Goal: Use online tool/utility

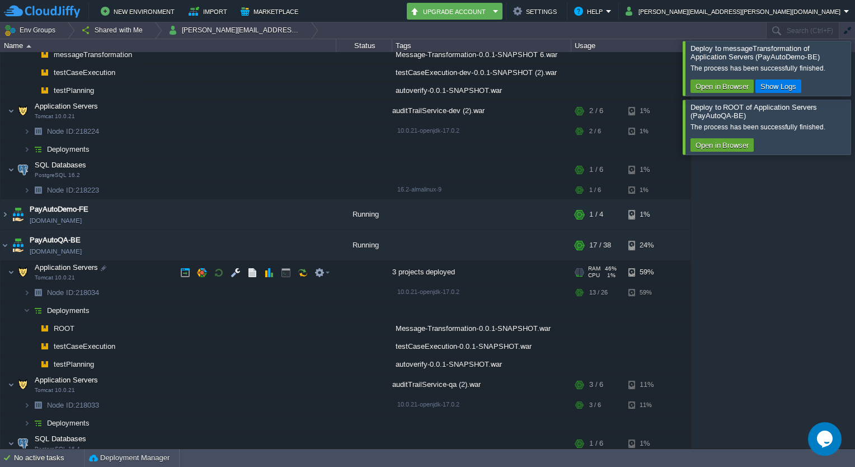
scroll to position [204, 0]
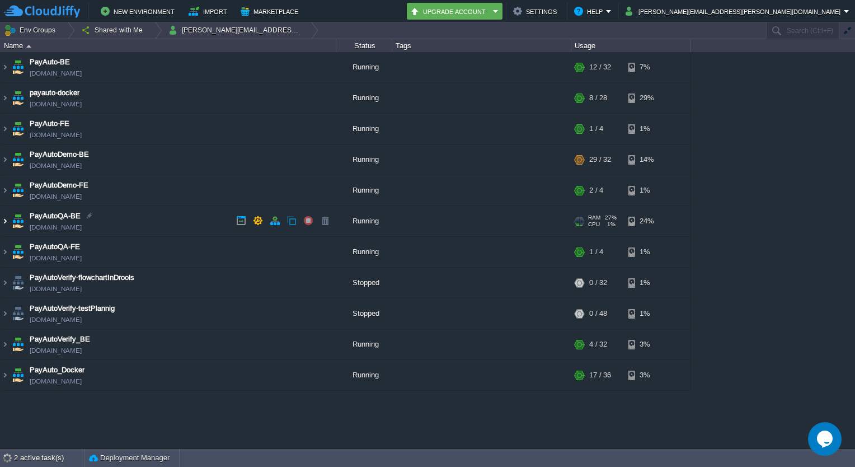
click at [6, 222] on img at bounding box center [5, 221] width 9 height 30
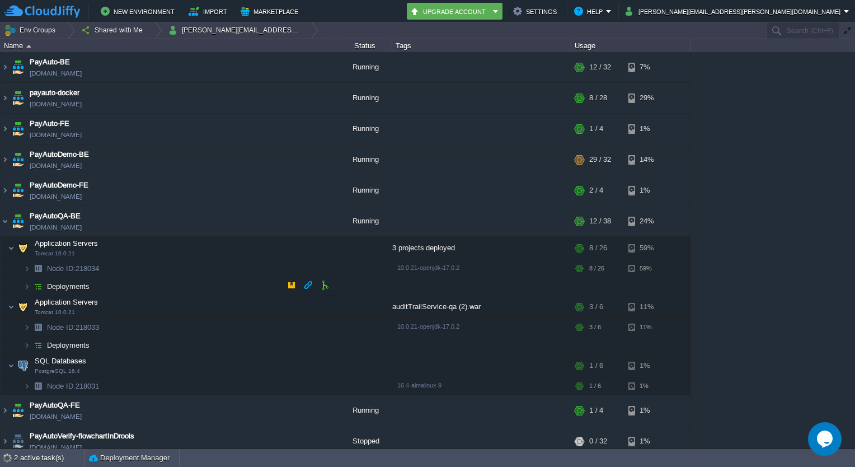
click at [22, 287] on span at bounding box center [12, 286] width 23 height 8
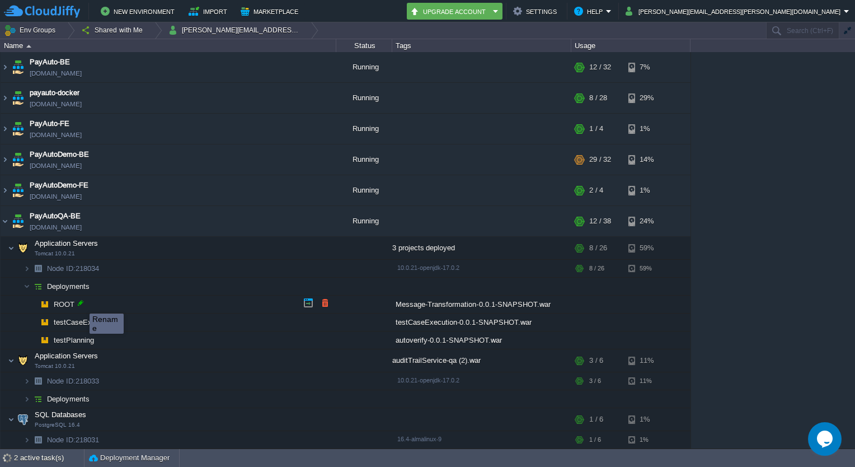
click at [81, 303] on div at bounding box center [81, 303] width 10 height 10
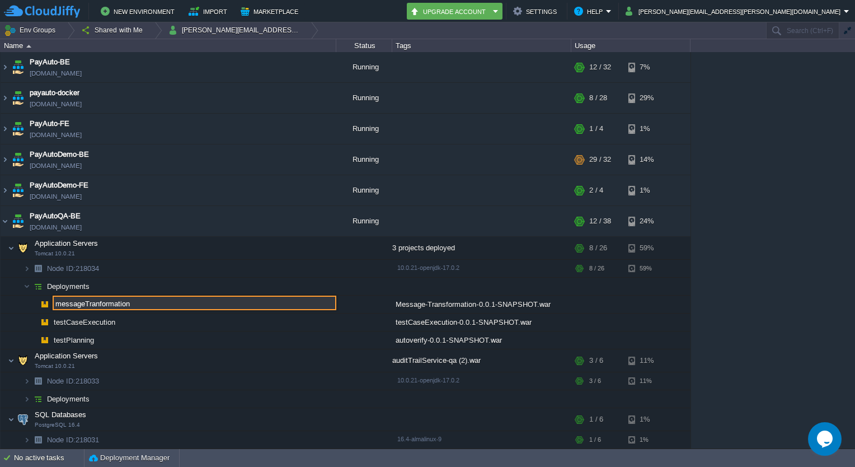
type input "messageTranformation"
